Goal: Register for event/course

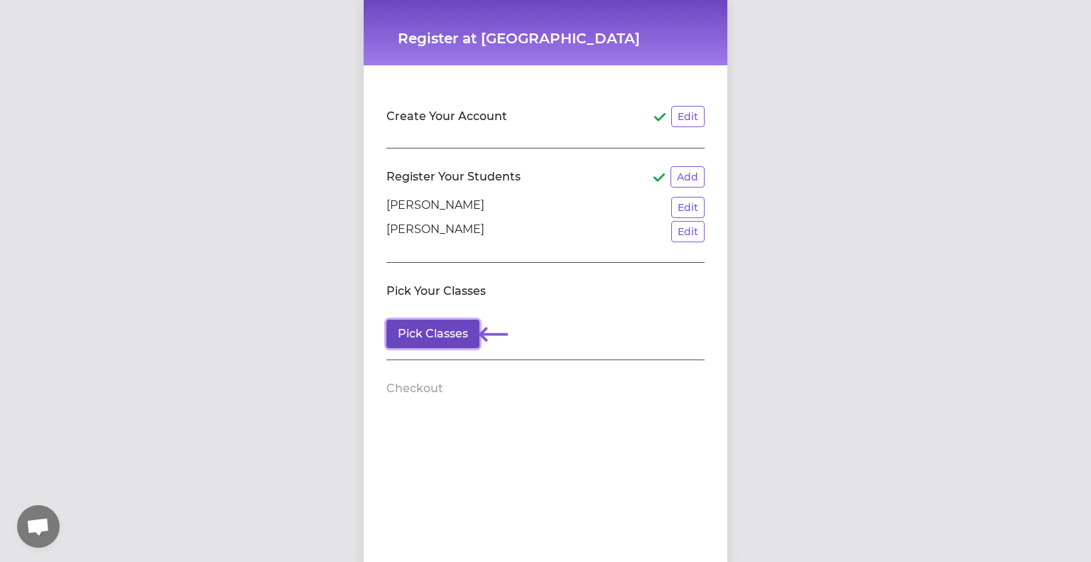
click at [415, 337] on button "Pick Classes" at bounding box center [432, 334] width 93 height 28
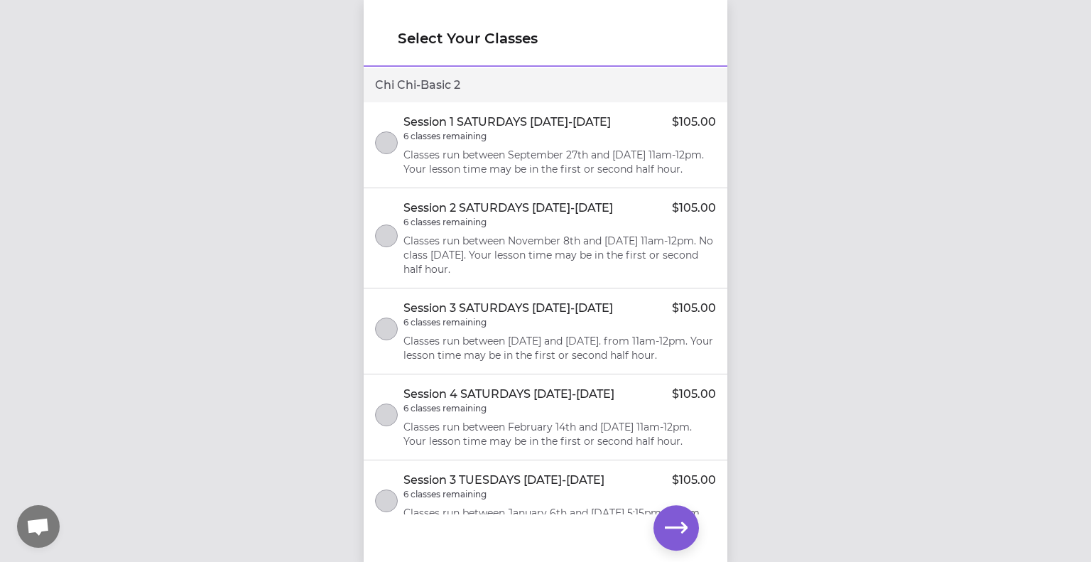
click at [519, 164] on p "Classes run between September 27th and [DATE] 11am-12pm. Your lesson time may b…" at bounding box center [560, 162] width 313 height 28
click at [679, 531] on icon "button" at bounding box center [676, 528] width 23 height 23
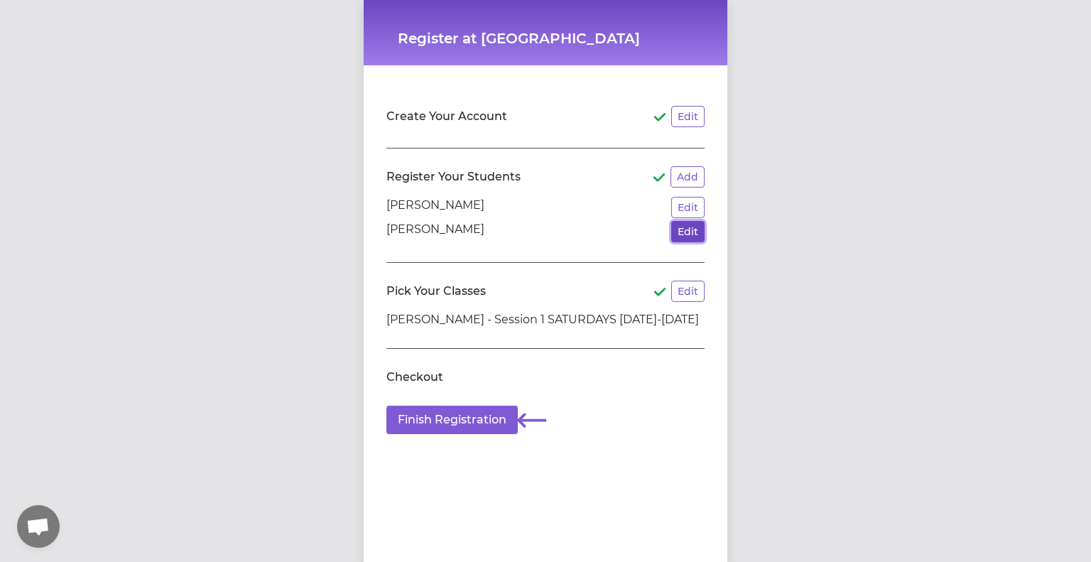
click at [680, 233] on button "Edit" at bounding box center [687, 231] width 33 height 21
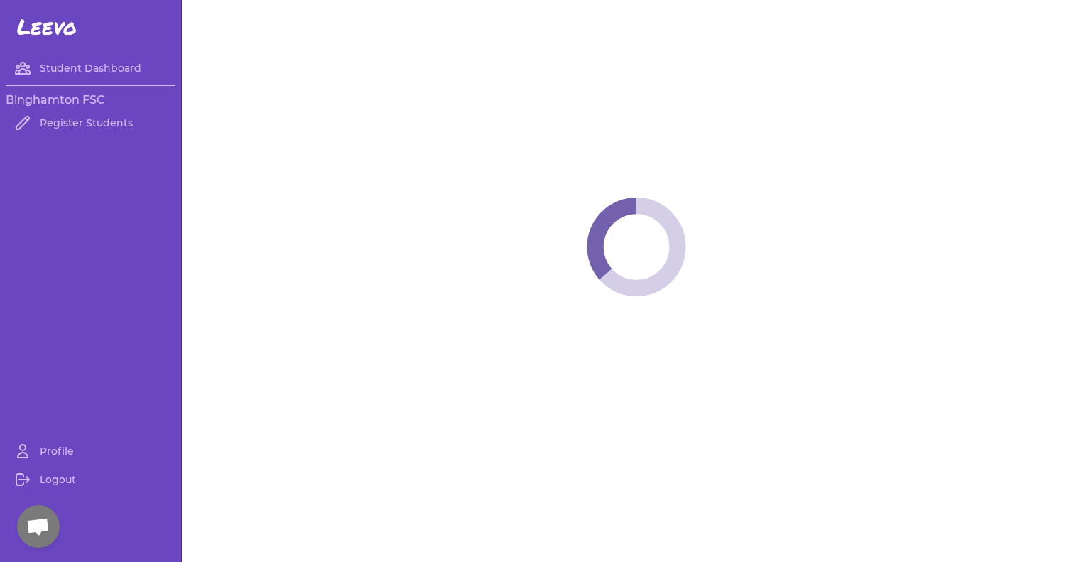
select select "NY"
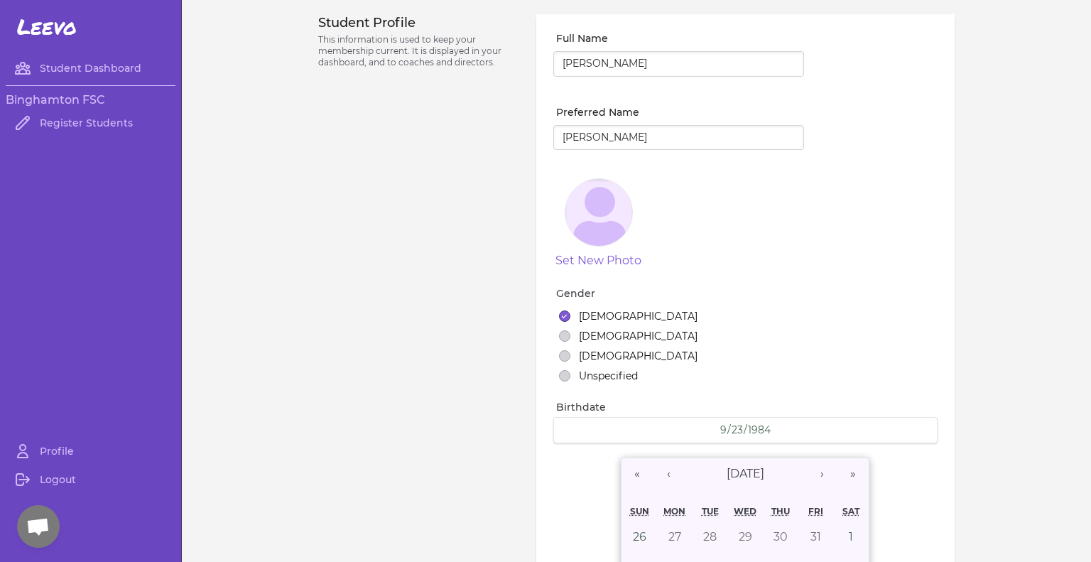
select select "21"
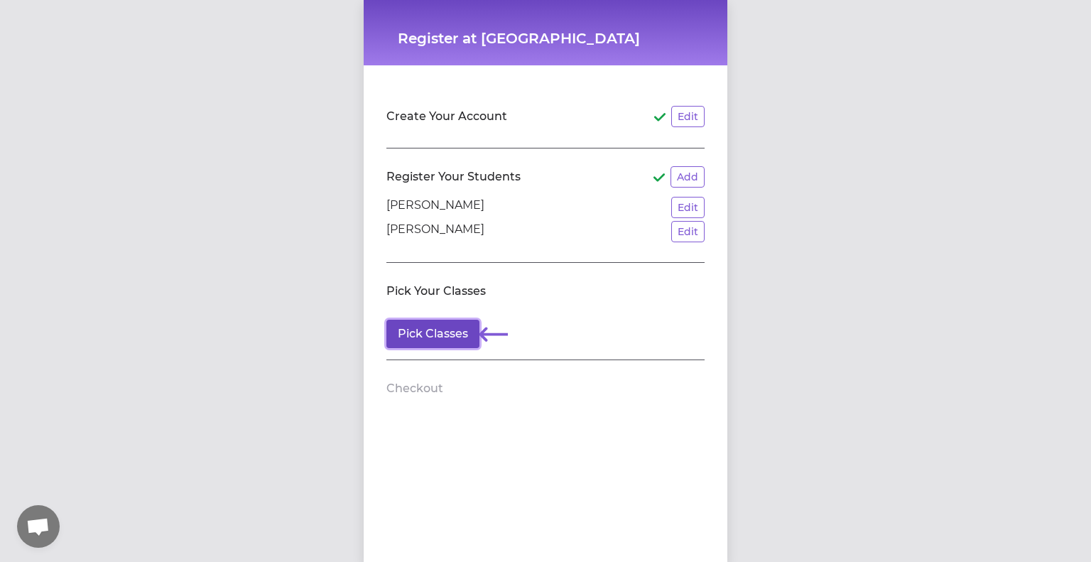
click at [426, 332] on button "Pick Classes" at bounding box center [432, 334] width 93 height 28
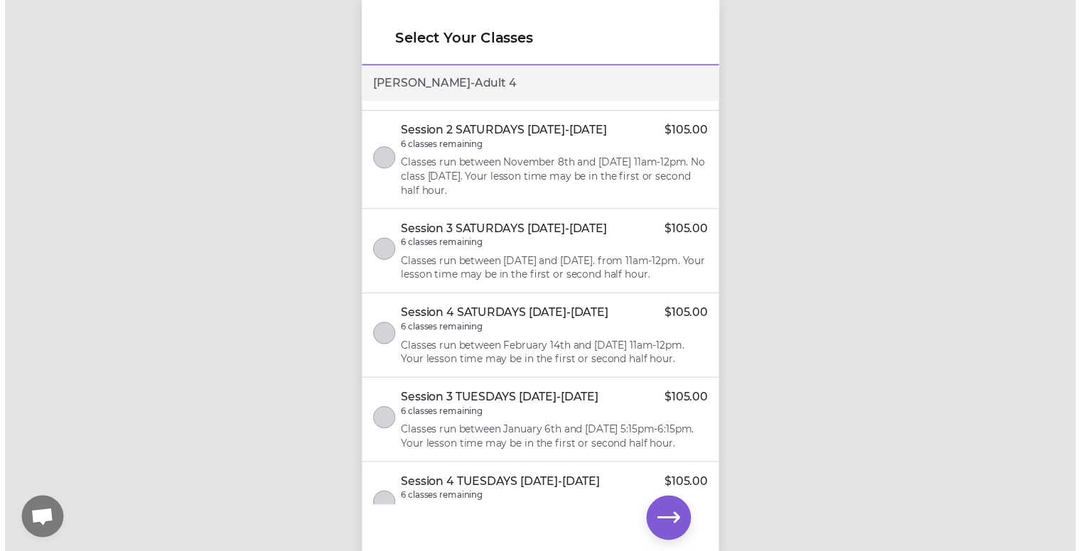
scroll to position [580, 0]
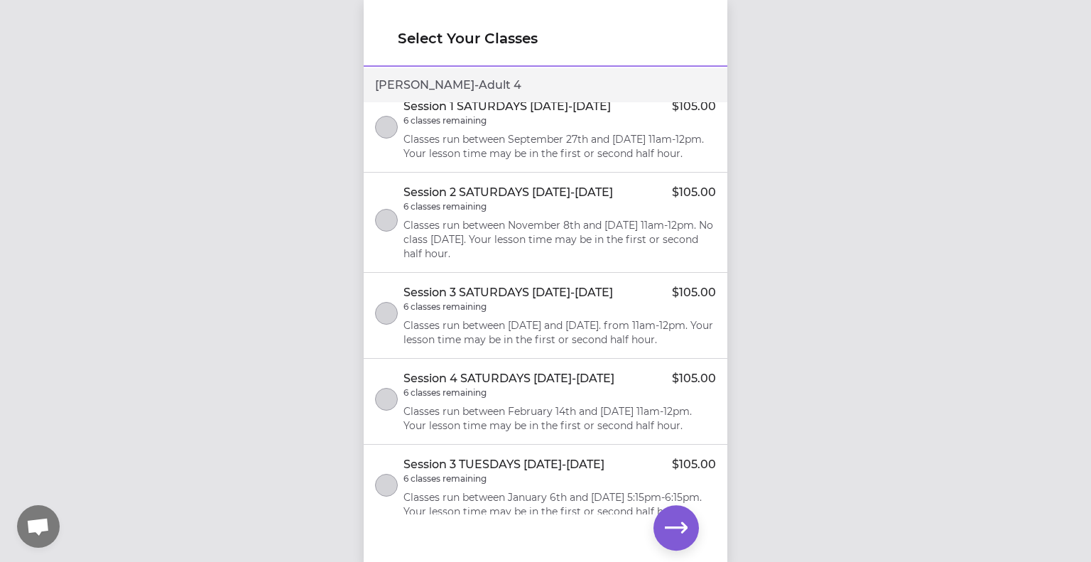
click at [588, 161] on p "Classes run between September 27th and [DATE] 11am-12pm. Your lesson time may b…" at bounding box center [560, 146] width 313 height 28
click at [672, 514] on button "button" at bounding box center [676, 527] width 45 height 45
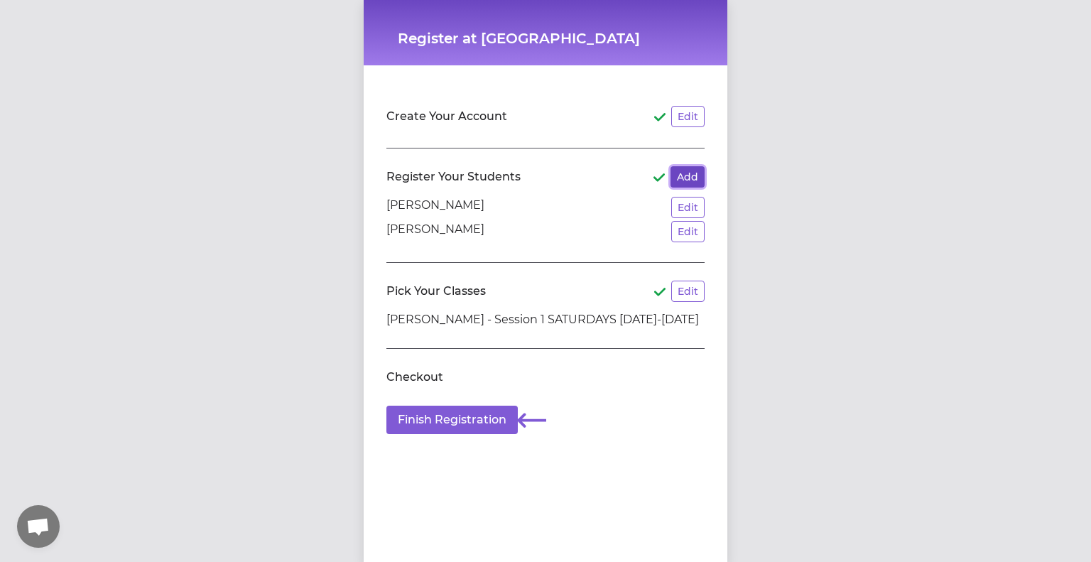
click at [686, 175] on button "Add" at bounding box center [688, 176] width 34 height 21
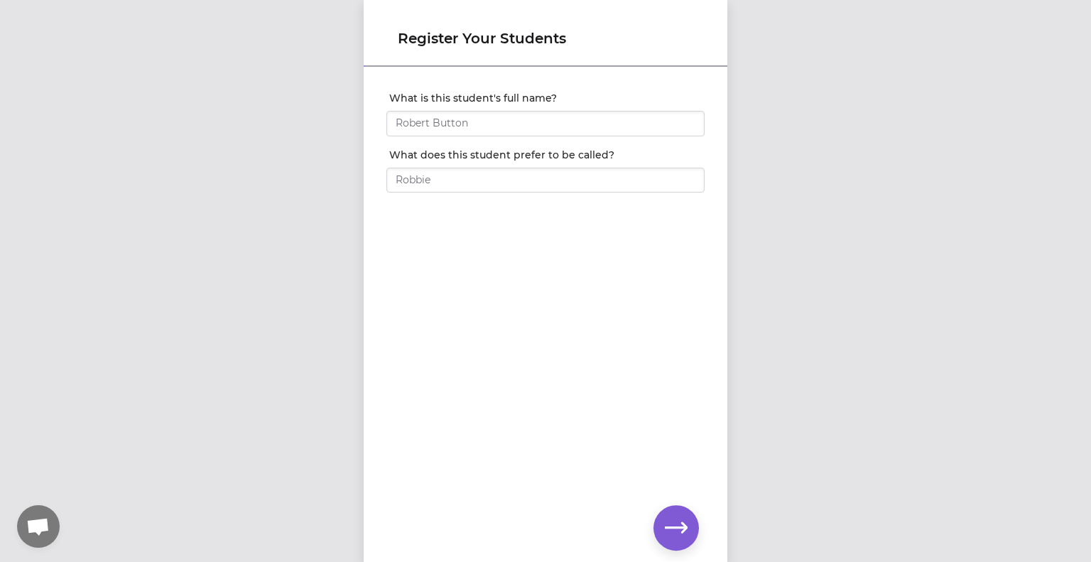
drag, startPoint x: 671, startPoint y: 354, endPoint x: 695, endPoint y: 434, distance: 83.8
click at [673, 364] on div "What is this student's full name? What does this student prefer to be called?" at bounding box center [546, 291] width 364 height 446
drag, startPoint x: 367, startPoint y: 494, endPoint x: 545, endPoint y: 513, distance: 179.4
click at [377, 497] on div "What is this student's full name? What does this student prefer to be called?" at bounding box center [546, 291] width 364 height 446
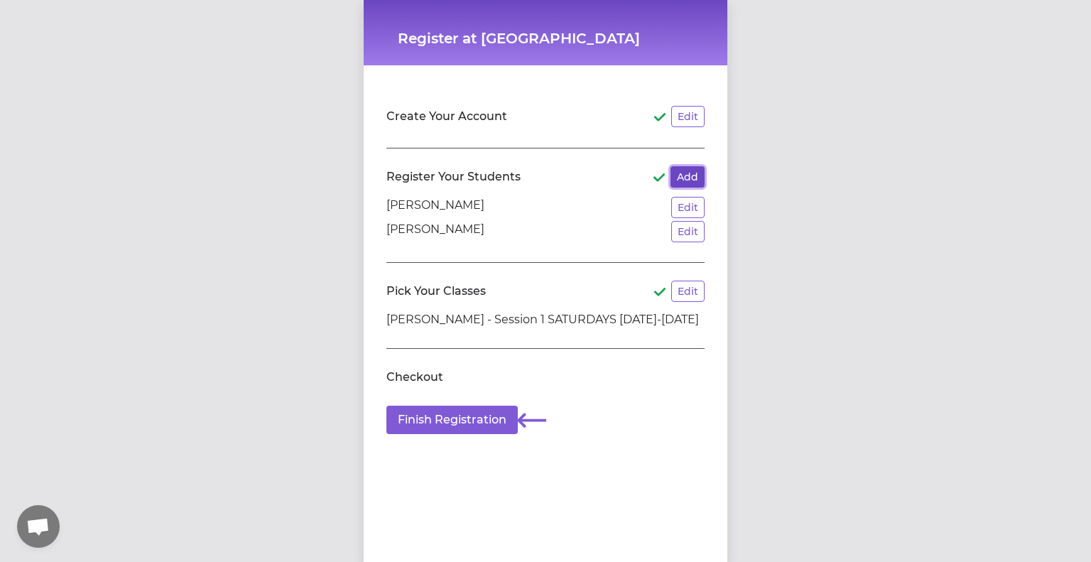
click at [683, 175] on button "Add" at bounding box center [688, 176] width 34 height 21
click at [467, 431] on button "Finish Registration" at bounding box center [451, 420] width 131 height 28
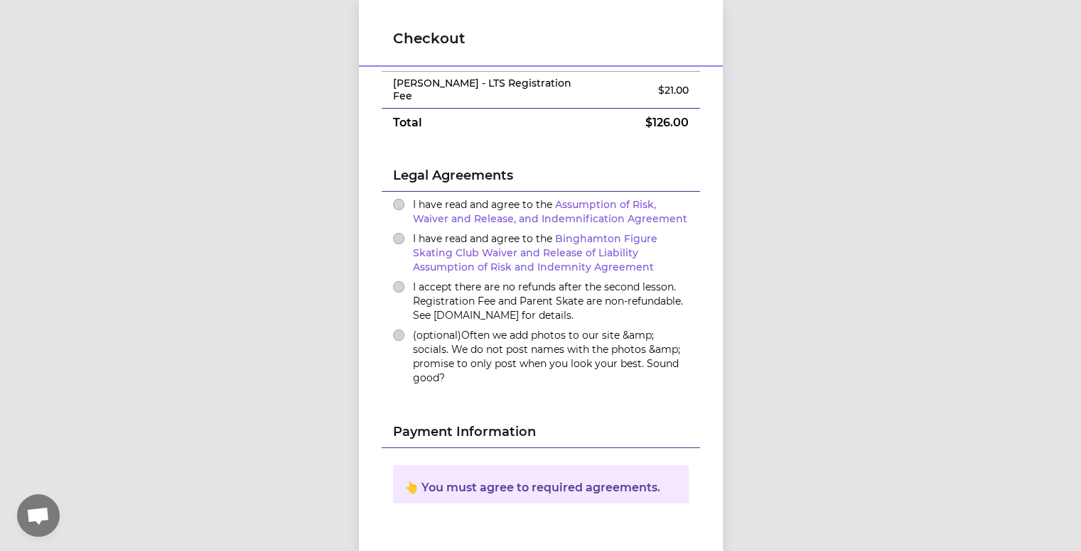
scroll to position [26, 0]
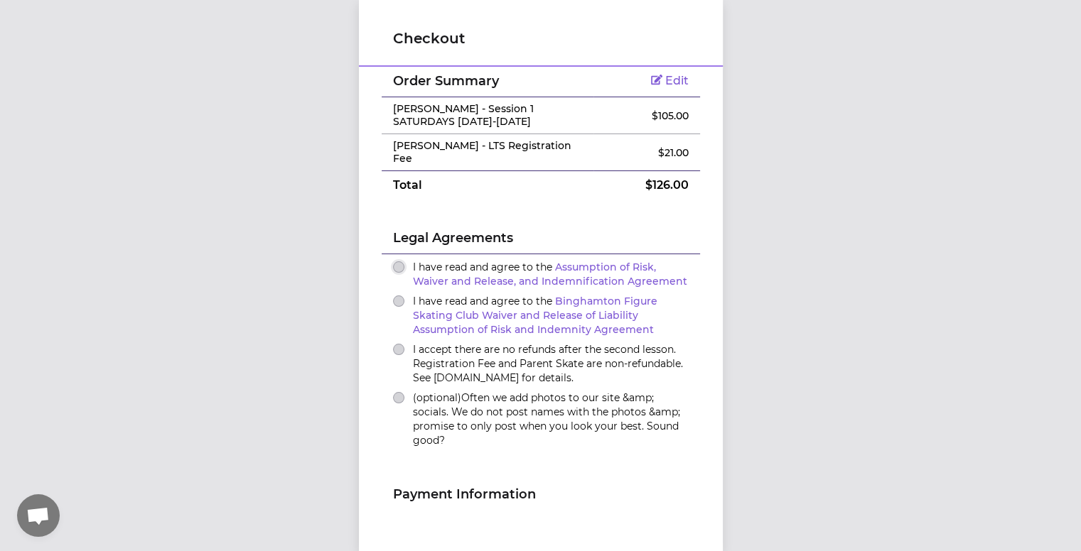
click at [393, 266] on button "I have read and agree to the Assumption of Risk, Waiver and Release, and Indemn…" at bounding box center [398, 266] width 11 height 11
click at [393, 304] on button "I have read and agree to the Binghamton Figure Skating Club Waiver and Release …" at bounding box center [398, 301] width 11 height 11
click at [393, 354] on button "I accept there are no refunds after the second lesson. Registration Fee and Par…" at bounding box center [398, 349] width 11 height 11
click at [397, 399] on button "(optional) Often we add photos to our site &amp; socials. We do not post names …" at bounding box center [398, 397] width 11 height 11
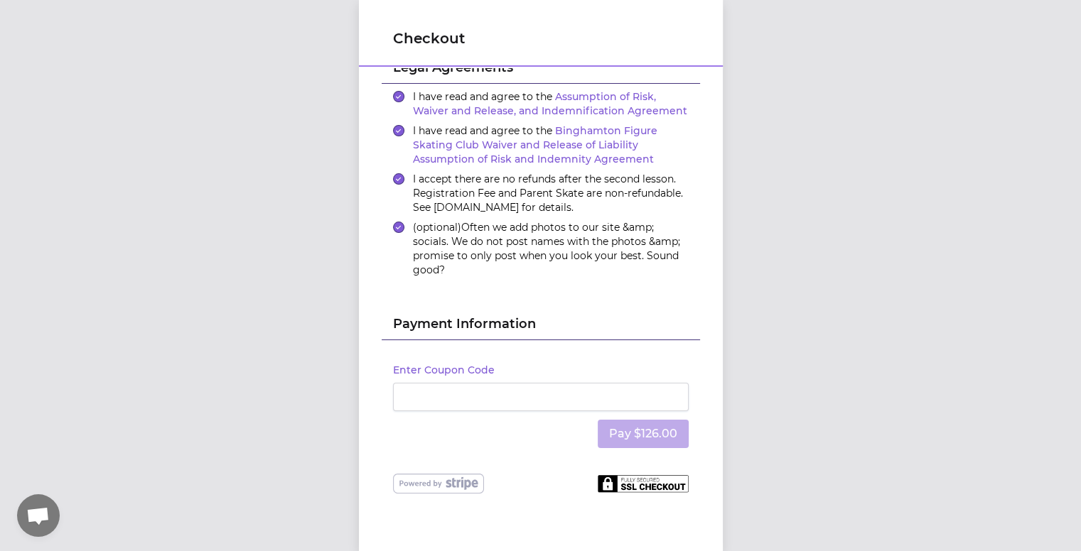
click at [875, 321] on div "Checkout Order Summary Edit [PERSON_NAME] - Session 1 SATURDAYS [DATE]-[DATE] $…" at bounding box center [540, 275] width 1081 height 551
